Goal: Use online tool/utility

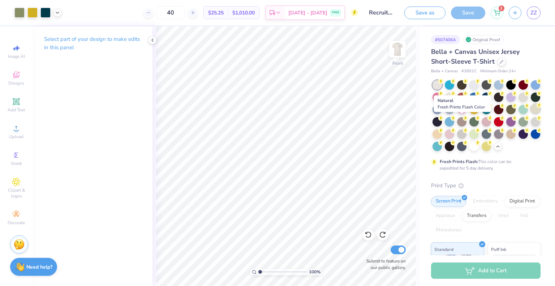
click at [531, 114] on div at bounding box center [535, 108] width 9 height 9
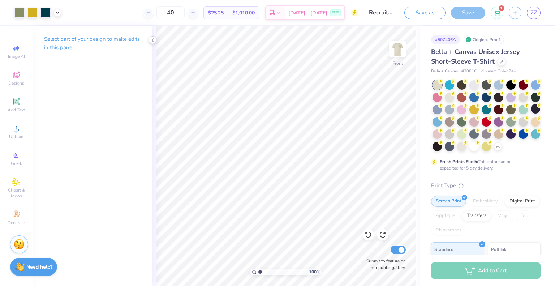
click at [152, 38] on icon at bounding box center [153, 40] width 6 height 6
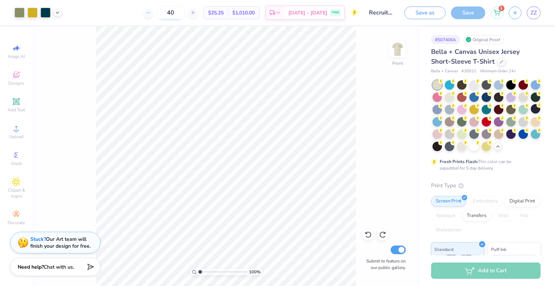
click at [183, 14] on input "40" at bounding box center [171, 12] width 28 height 13
click at [183, 14] on input "24" at bounding box center [175, 12] width 28 height 13
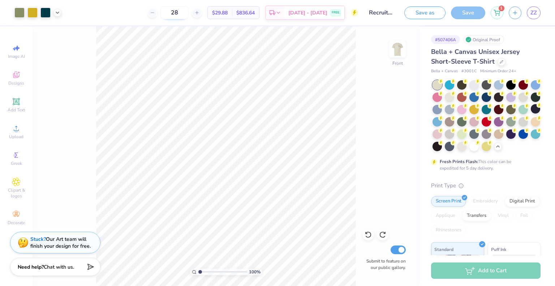
click at [183, 14] on input "28" at bounding box center [175, 12] width 28 height 13
click at [188, 13] on input "28" at bounding box center [175, 12] width 28 height 13
click at [188, 13] on input "25" at bounding box center [175, 12] width 28 height 13
click at [188, 13] on input "28" at bounding box center [175, 12] width 28 height 13
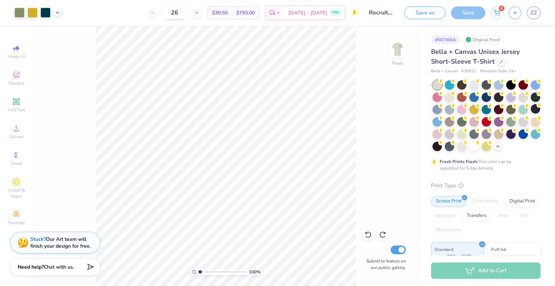
click at [188, 13] on input "26" at bounding box center [175, 12] width 28 height 13
click at [188, 13] on input "28" at bounding box center [175, 12] width 28 height 13
type input "24"
click at [189, 12] on input "24" at bounding box center [175, 12] width 28 height 13
click at [189, 12] on input "28" at bounding box center [175, 12] width 28 height 13
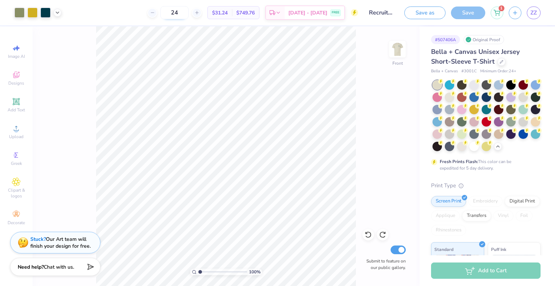
click at [189, 12] on input "24" at bounding box center [175, 12] width 28 height 13
click at [189, 12] on input "28" at bounding box center [175, 12] width 28 height 13
type input "24"
